Goal: Go to known website: Access a specific website the user already knows

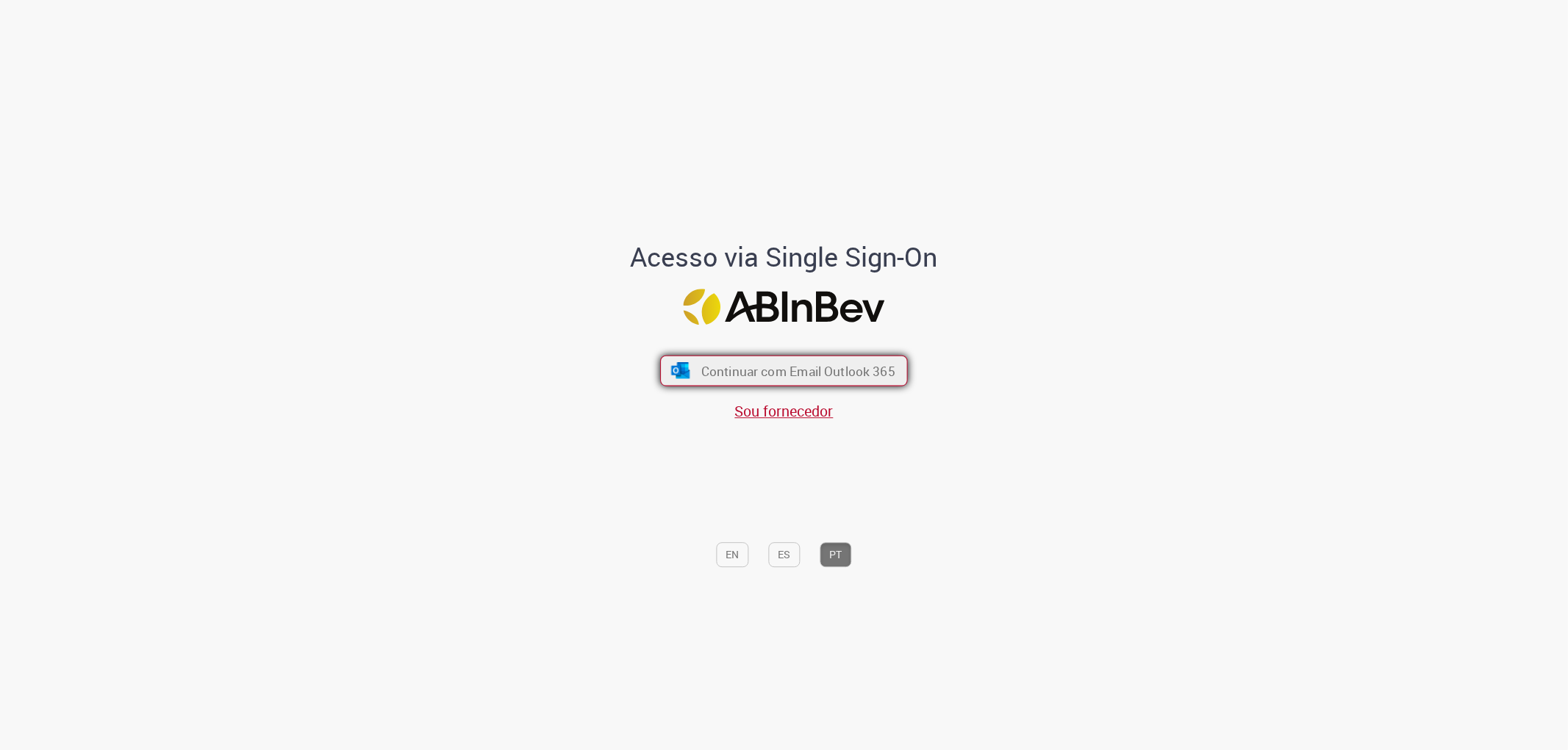
click at [738, 373] on span "Continuar com Email Outlook 365" at bounding box center [798, 370] width 194 height 17
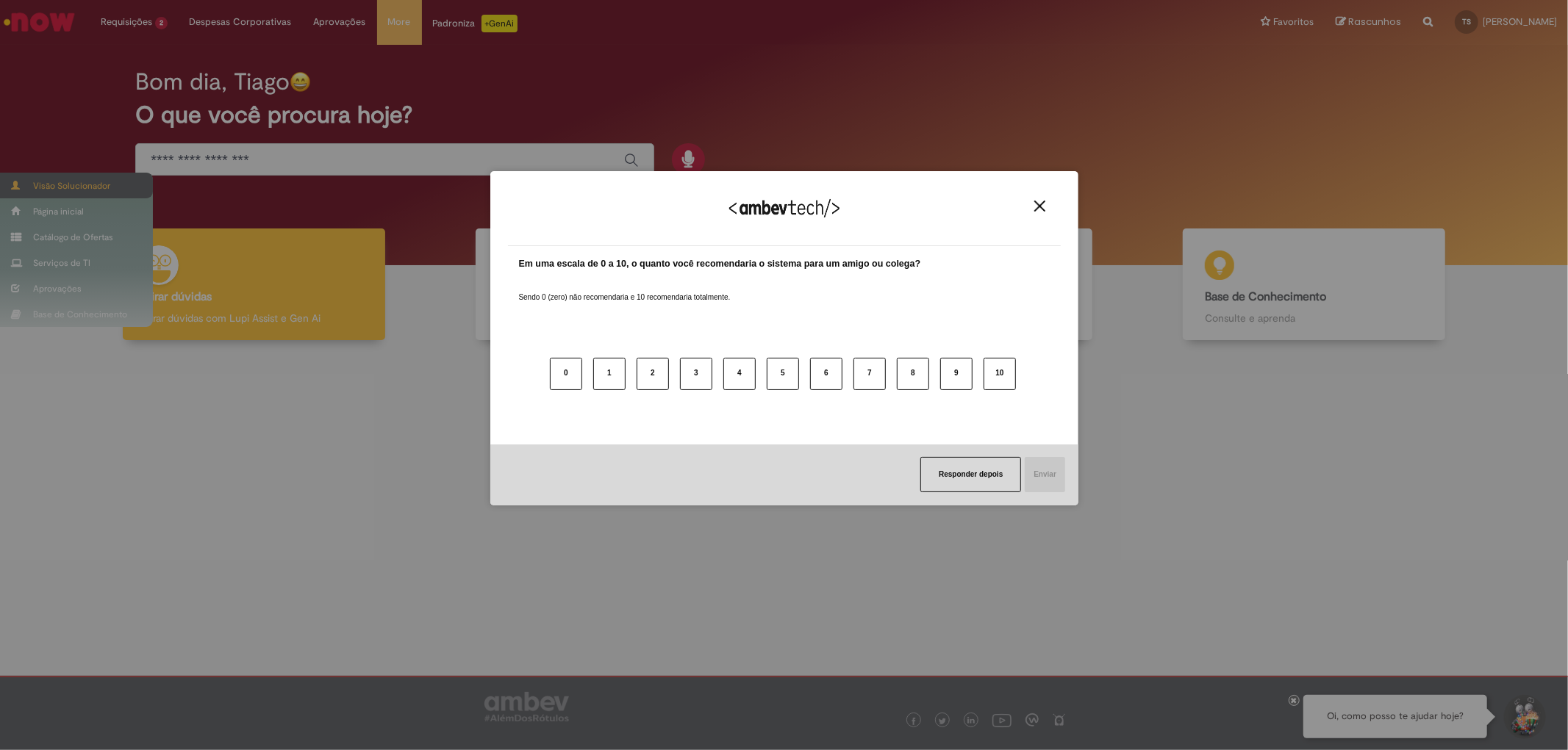
click at [67, 191] on div "Agradecemos seu feedback! Em uma escala de 0 a 10, o quanto você recomendaria o…" at bounding box center [784, 375] width 1568 height 750
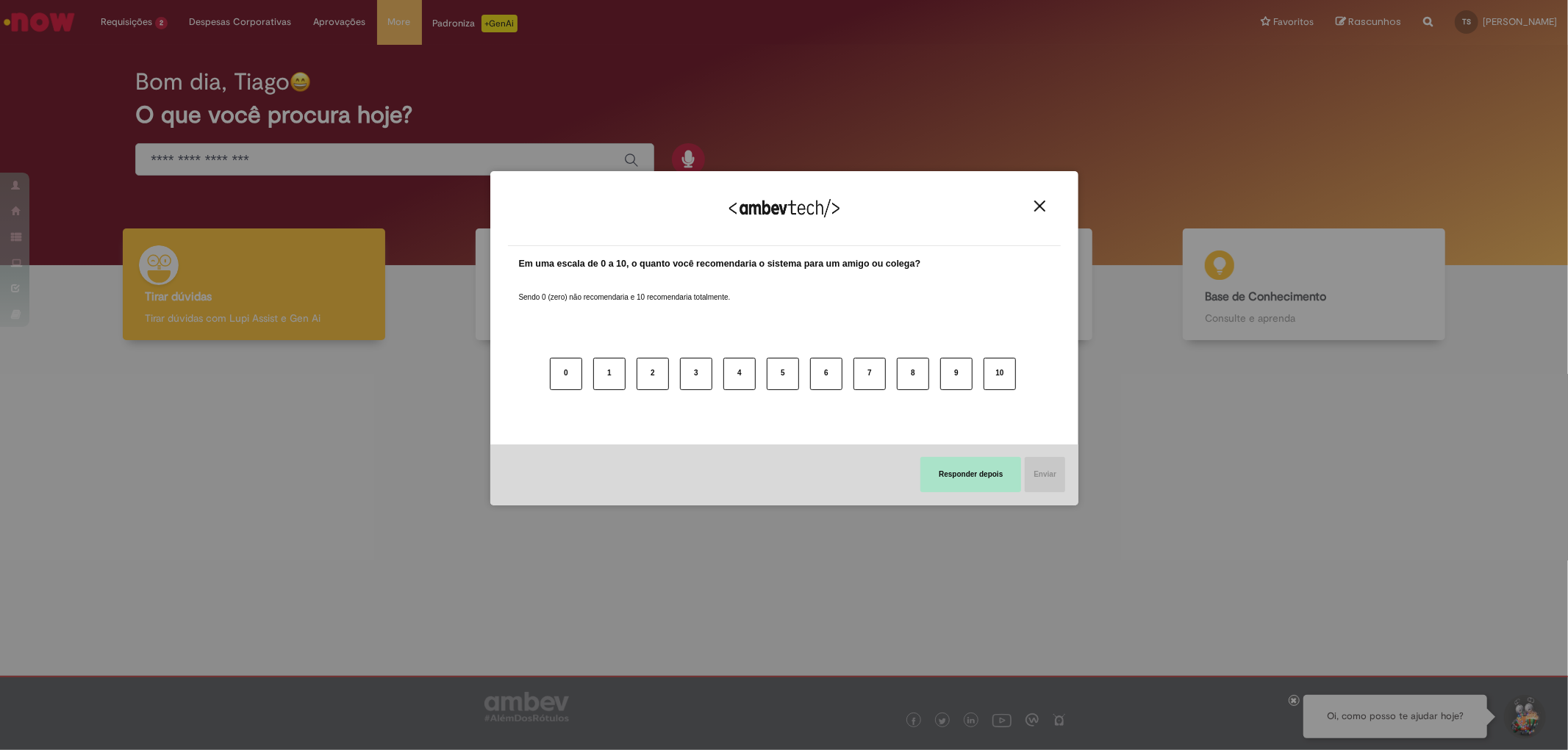
click at [950, 482] on button "Responder depois" at bounding box center [970, 475] width 100 height 35
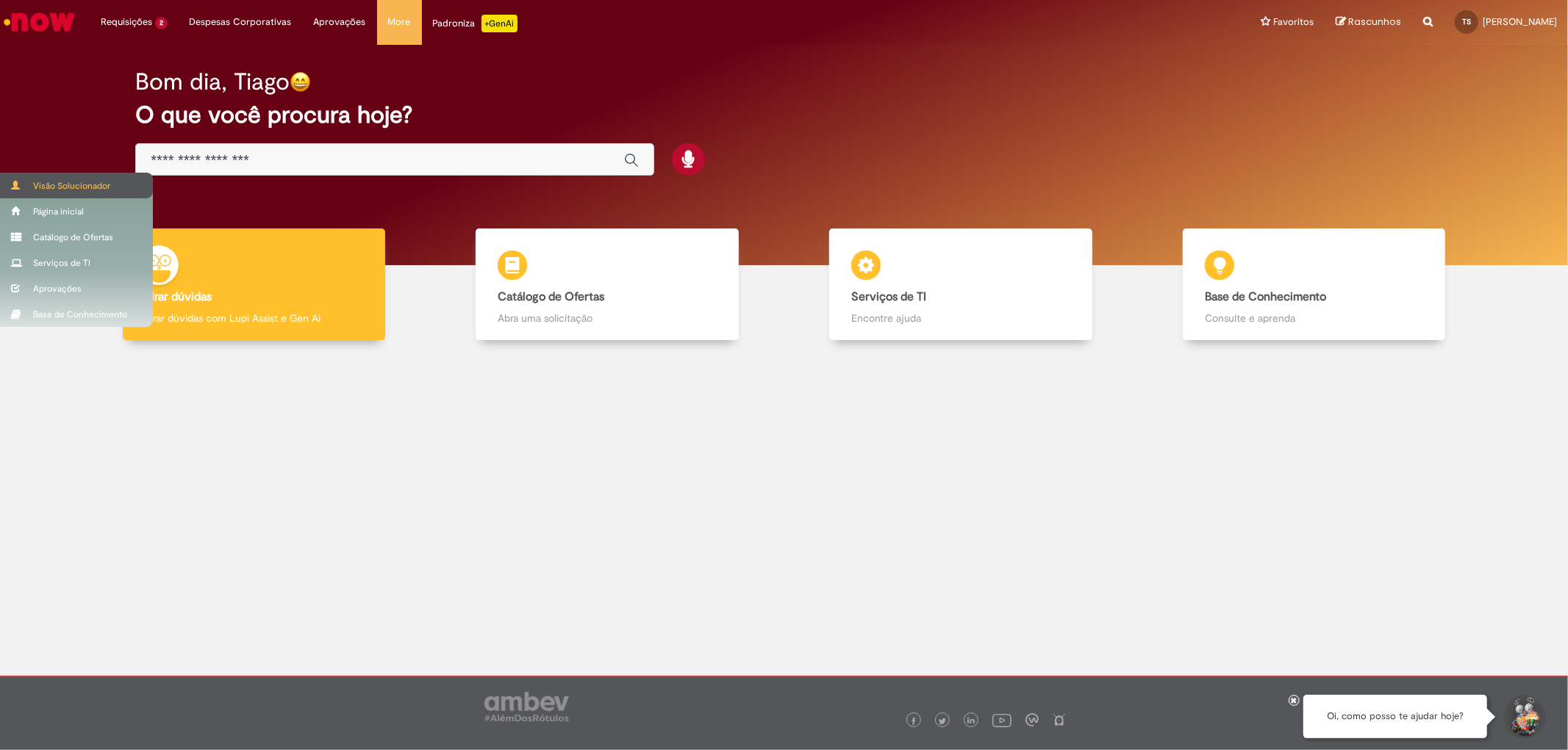
click at [75, 182] on div "Visão Solucionador" at bounding box center [76, 186] width 153 height 26
